Goal: Download file/media

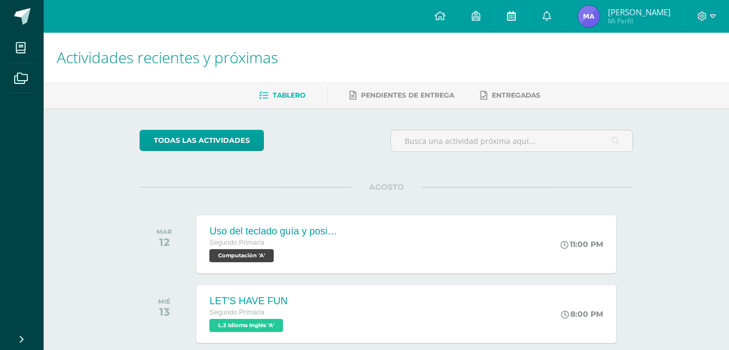
click at [525, 7] on link at bounding box center [511, 16] width 35 height 33
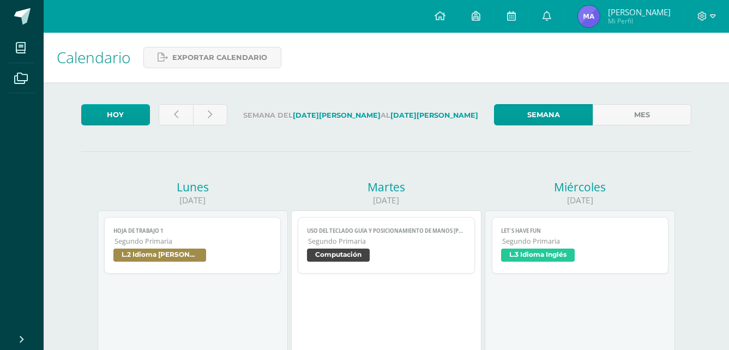
click at [205, 220] on link "hoja de trabajo 1 Segundo Primaria L.2 Idioma [PERSON_NAME]" at bounding box center [192, 245] width 177 height 57
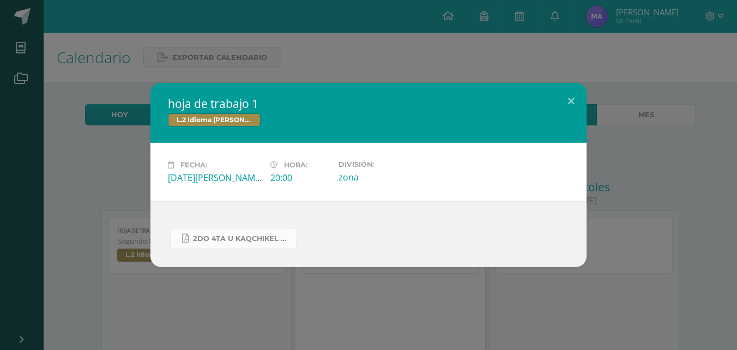
click at [228, 232] on link "2do 4ta U kaqchikel hoja de trabajo.pdf" at bounding box center [234, 238] width 127 height 21
click at [649, 182] on div "hoja de trabajo 1 L.2 Idioma [PERSON_NAME] Fecha: [DATE][PERSON_NAME] Hora: 20:…" at bounding box center [368, 175] width 729 height 184
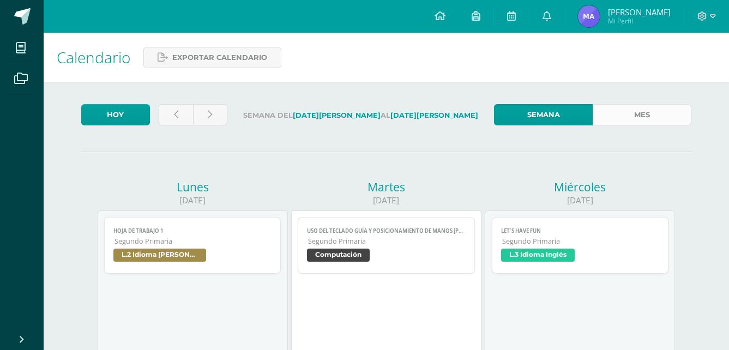
click at [649, 117] on link "Mes" at bounding box center [642, 114] width 99 height 21
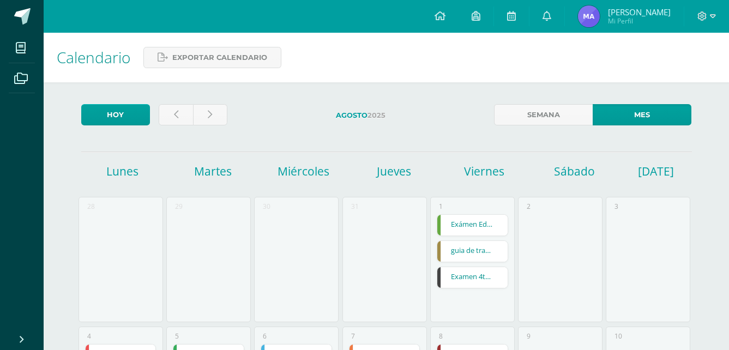
click at [458, 248] on link "guia de trabajo" at bounding box center [472, 251] width 70 height 21
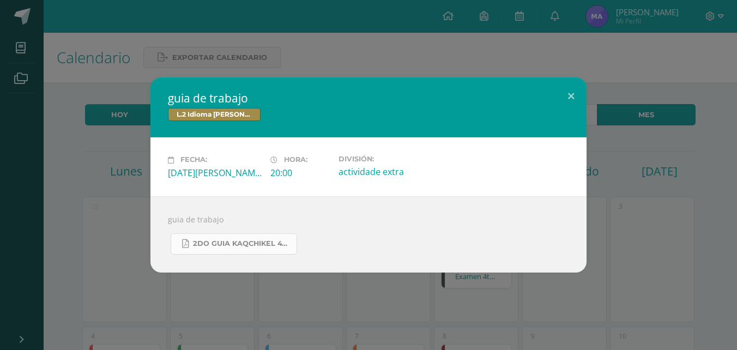
click at [258, 234] on link "2do guia kaqchikel 4ta unidad.pdf" at bounding box center [234, 243] width 127 height 21
